Goal: Task Accomplishment & Management: Complete application form

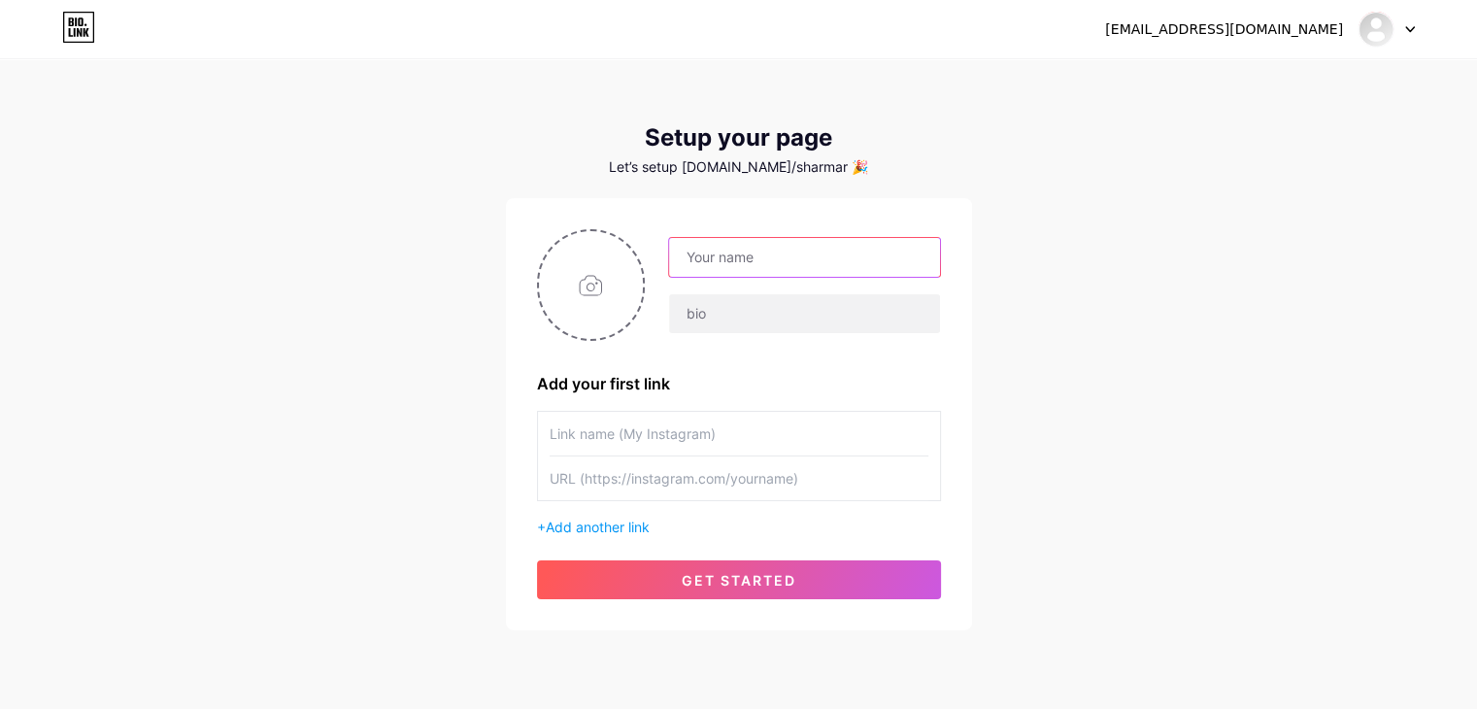
click at [747, 253] on input "text" at bounding box center [804, 257] width 270 height 39
paste input "TVS Sathanur Bangalore"
type input "TVS Sathanur Bangalore"
click at [715, 316] on input "text" at bounding box center [804, 313] width 270 height 39
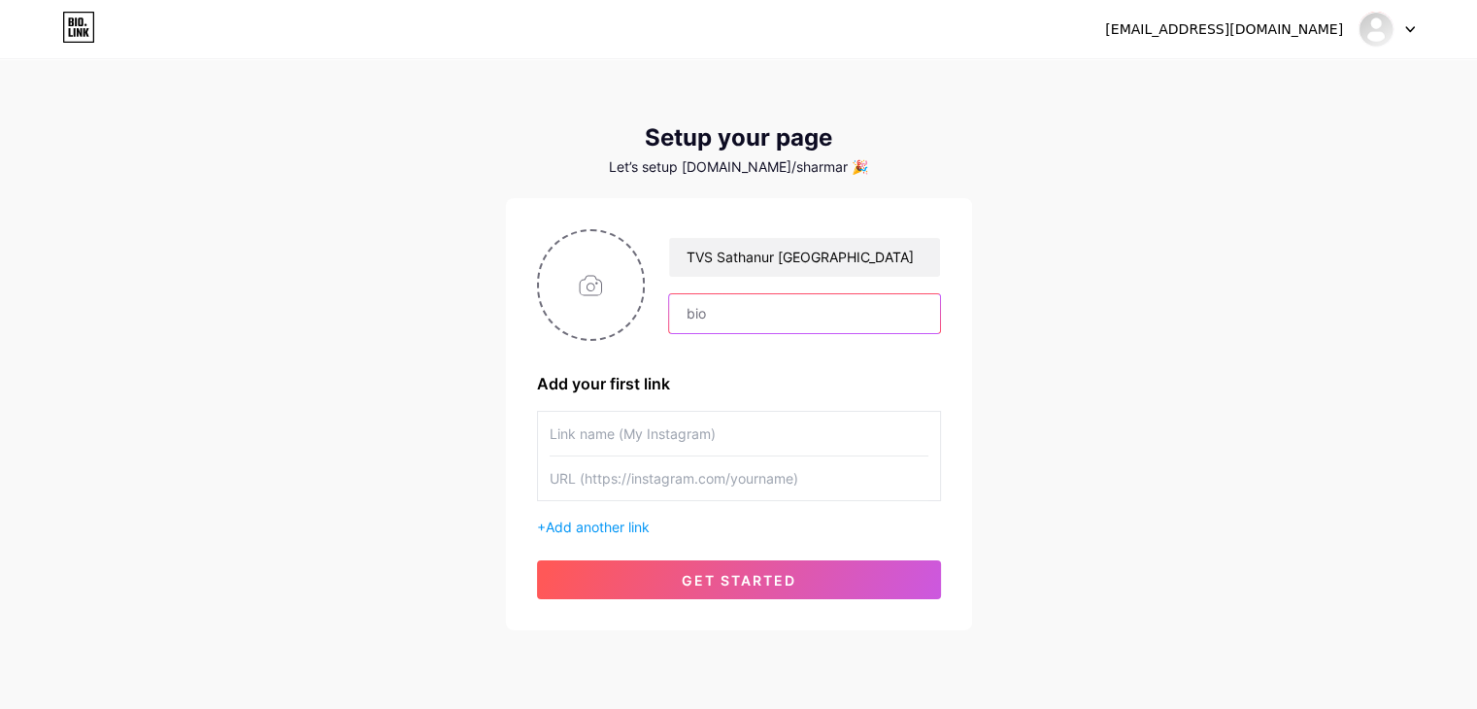
paste input "Discover the Upcoming TVS Sathanur Bangalore, offering finely crafted 1, 2, 3, …"
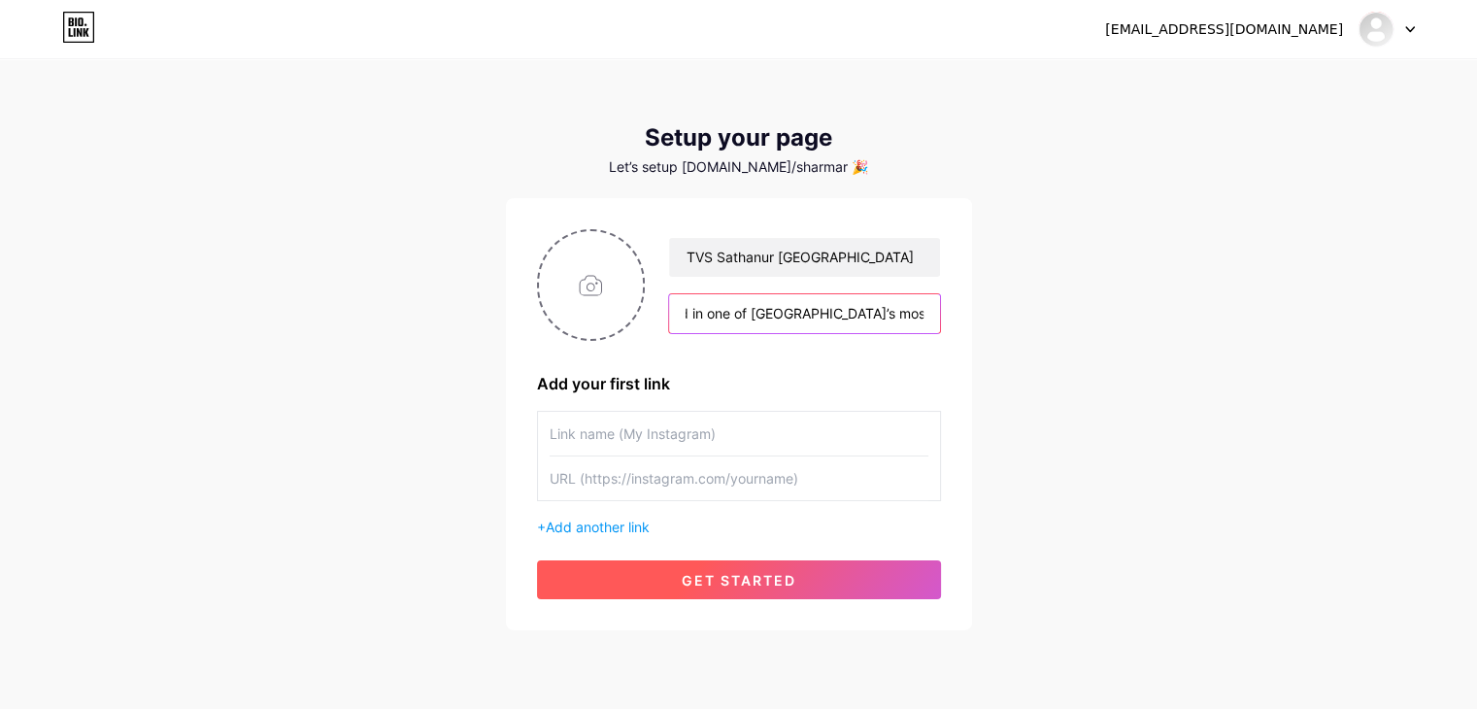
type input "Discover the Upcoming TVS Sathanur Bangalore, offering finely crafted 1, 2, 3, …"
click at [741, 581] on span "get started" at bounding box center [739, 580] width 115 height 17
